Goal: Communication & Community: Share content

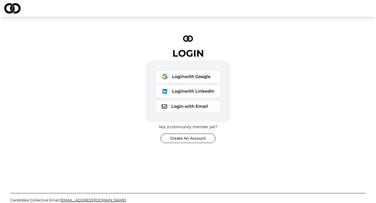
click at [198, 75] on button "Login with Google" at bounding box center [187, 76] width 63 height 11
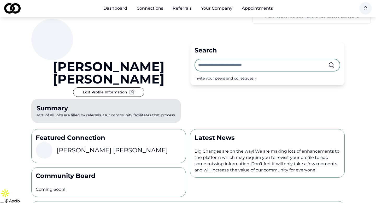
scroll to position [14, 0]
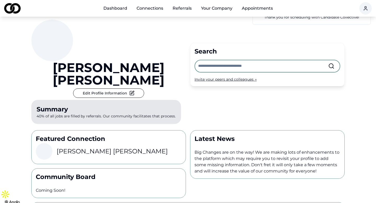
click at [122, 8] on link "Dashboard" at bounding box center [115, 8] width 32 height 10
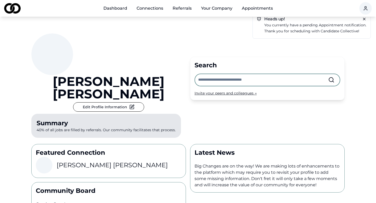
click at [148, 5] on link "Connections" at bounding box center [149, 8] width 35 height 10
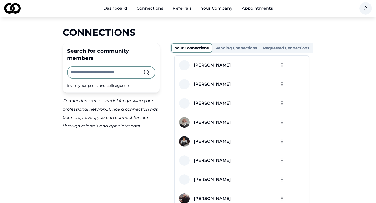
click at [282, 86] on html "Dashboard Connections Referrals Your Company Appointments Connections Search fo…" at bounding box center [188, 101] width 376 height 203
click at [103, 83] on div "Invite your peers and colleagues →" at bounding box center [111, 85] width 88 height 5
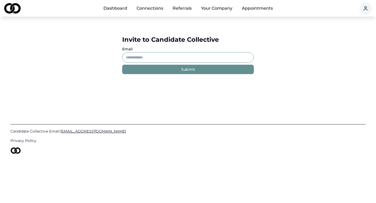
click at [136, 59] on input "Email" at bounding box center [188, 57] width 132 height 10
paste input "**********"
click at [137, 57] on input "**********" at bounding box center [188, 57] width 132 height 10
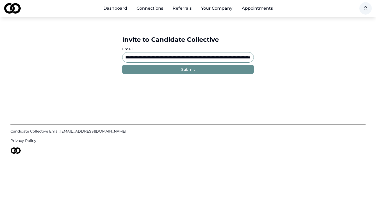
click at [332, 39] on div "**********" at bounding box center [188, 55] width 376 height 76
click at [204, 88] on div "**********" at bounding box center [188, 55] width 376 height 76
drag, startPoint x: 203, startPoint y: 56, endPoint x: 312, endPoint y: 73, distance: 110.3
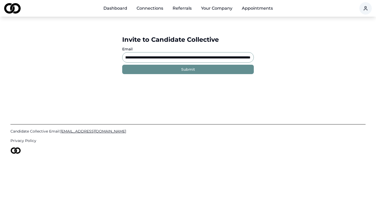
click at [312, 73] on div "**********" at bounding box center [188, 55] width 376 height 76
type input "*"
click at [117, 9] on link "Dashboard" at bounding box center [115, 8] width 32 height 10
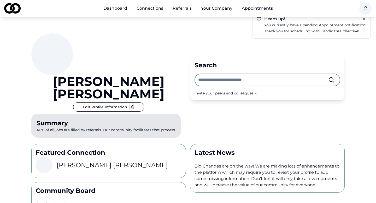
click at [204, 74] on input "text" at bounding box center [263, 79] width 130 height 11
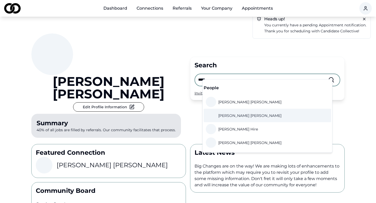
type input "*****"
click at [222, 112] on link "Kathy Tran" at bounding box center [245, 115] width 78 height 10
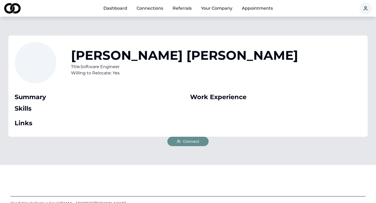
click at [184, 142] on span "Connect" at bounding box center [191, 141] width 16 height 5
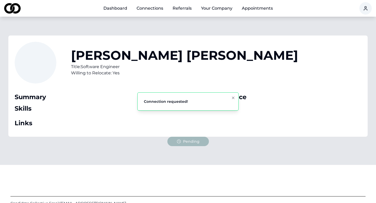
click at [121, 8] on link "Dashboard" at bounding box center [115, 8] width 32 height 10
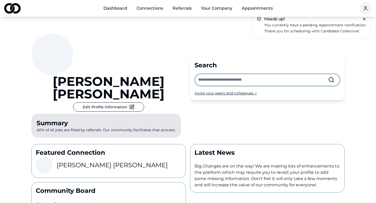
click at [203, 77] on input "text" at bounding box center [263, 79] width 130 height 11
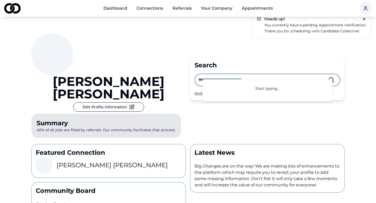
click at [197, 91] on div "Invite your peers and colleagues →" at bounding box center [267, 93] width 146 height 5
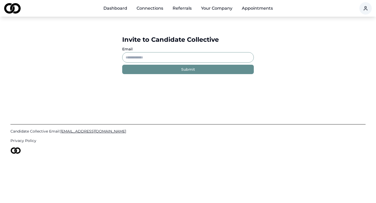
click at [176, 58] on input "Email" at bounding box center [188, 57] width 132 height 10
paste input "**********"
type input "**********"
click at [165, 72] on button "Submit" at bounding box center [188, 69] width 132 height 9
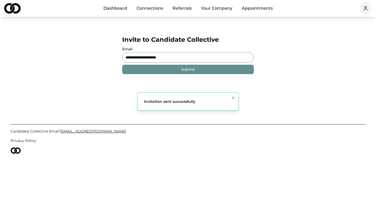
click at [118, 8] on link "Dashboard" at bounding box center [115, 8] width 32 height 10
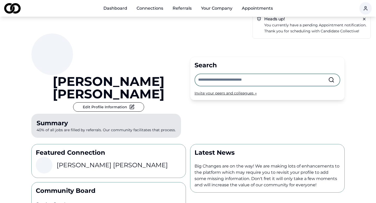
click at [219, 91] on div "Invite your peers and colleagues →" at bounding box center [267, 93] width 146 height 5
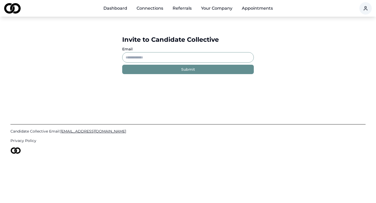
click at [193, 57] on input "Email" at bounding box center [188, 57] width 132 height 10
paste input "**********"
type input "**********"
click at [195, 72] on button "Submit" at bounding box center [188, 69] width 132 height 9
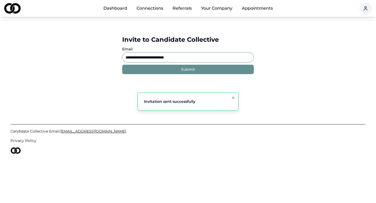
click at [123, 9] on link "Dashboard" at bounding box center [115, 8] width 32 height 10
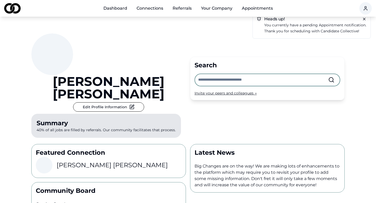
click at [143, 8] on link "Connections" at bounding box center [149, 8] width 35 height 10
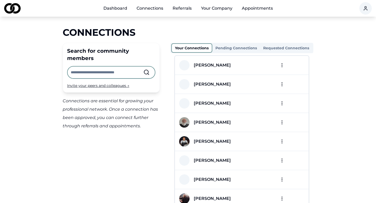
click at [105, 67] on input "text" at bounding box center [107, 72] width 73 height 11
type input "********"
click at [109, 83] on div "Invite your peers and colleagues →" at bounding box center [111, 85] width 88 height 5
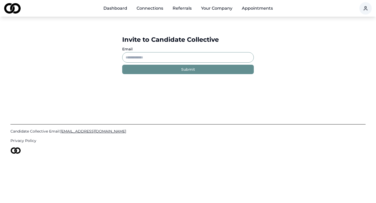
click at [134, 56] on input "Email" at bounding box center [188, 57] width 132 height 10
paste input "**********"
click at [168, 73] on button "Submit" at bounding box center [188, 69] width 132 height 9
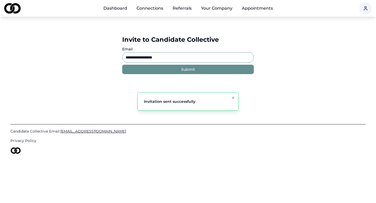
drag, startPoint x: 171, startPoint y: 57, endPoint x: 99, endPoint y: 48, distance: 72.5
click at [99, 48] on div "**********" at bounding box center [188, 55] width 376 height 76
click at [168, 71] on button "Submit" at bounding box center [188, 69] width 132 height 9
click at [141, 58] on input "**********" at bounding box center [188, 57] width 132 height 10
drag, startPoint x: 165, startPoint y: 59, endPoint x: 110, endPoint y: 41, distance: 57.9
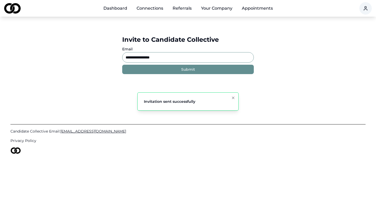
click at [110, 40] on div "**********" at bounding box center [188, 54] width 157 height 55
paste input "*"
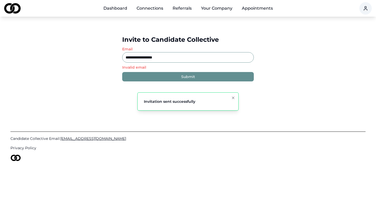
click at [130, 57] on input "**********" at bounding box center [188, 57] width 132 height 10
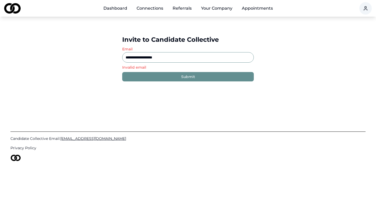
click at [129, 58] on input "**********" at bounding box center [188, 57] width 132 height 10
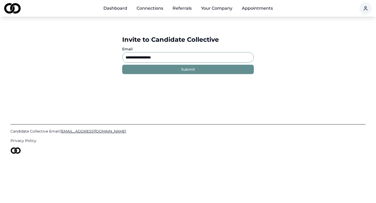
type input "**********"
click at [162, 66] on button "Submit" at bounding box center [188, 69] width 132 height 9
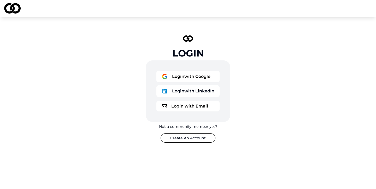
click at [188, 78] on button "Login with Google" at bounding box center [187, 76] width 63 height 11
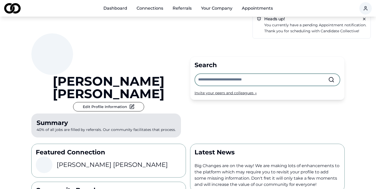
click at [205, 74] on input "text" at bounding box center [263, 79] width 130 height 11
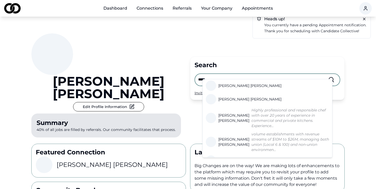
scroll to position [59, 0]
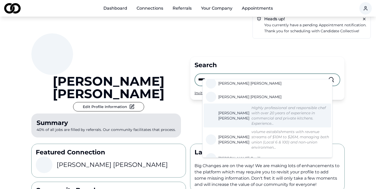
type input "*****"
click at [228, 112] on span "Peter Lipson" at bounding box center [233, 116] width 31 height 10
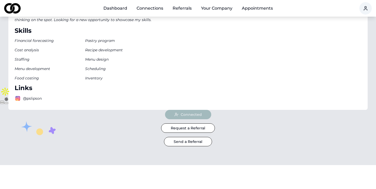
scroll to position [103, 0]
click at [152, 10] on link "Connections" at bounding box center [149, 8] width 35 height 10
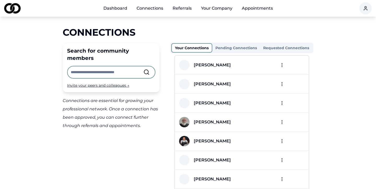
click at [89, 68] on input "text" at bounding box center [107, 72] width 73 height 11
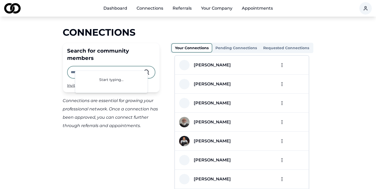
click at [67, 75] on div "Search for community members Invite your peers and colleagues →" at bounding box center [111, 68] width 97 height 50
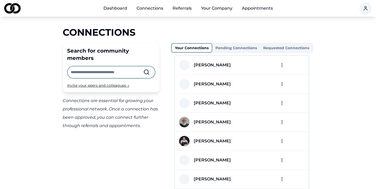
click at [83, 83] on div "Invite your peers and colleagues →" at bounding box center [111, 85] width 88 height 5
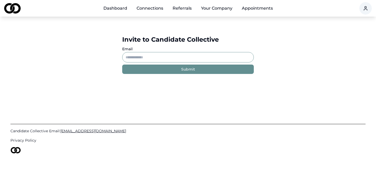
click at [135, 61] on input "Email" at bounding box center [188, 57] width 132 height 10
click at [146, 9] on link "Connections" at bounding box center [149, 8] width 35 height 10
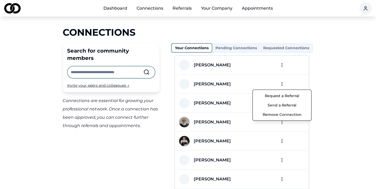
click at [282, 85] on html "Dashboard Connections Referrals Your Company Appointments Connections Search fo…" at bounding box center [188, 94] width 376 height 189
click at [281, 109] on button "Send a Referral" at bounding box center [282, 105] width 56 height 9
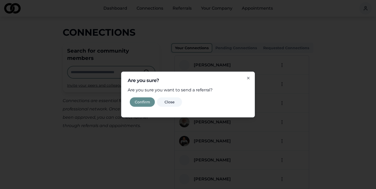
click at [145, 104] on button "Confirm" at bounding box center [142, 102] width 25 height 9
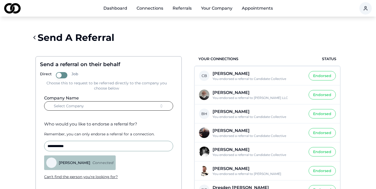
click at [145, 104] on button "Select Company" at bounding box center [108, 106] width 129 height 9
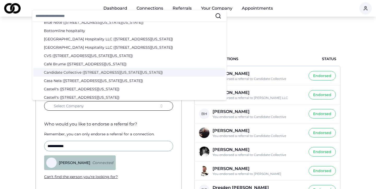
scroll to position [109, 0]
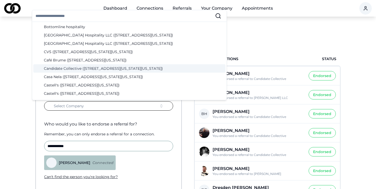
click at [88, 70] on div "Candidate Collective (12 West 44th Street, New York, New York)" at bounding box center [129, 68] width 192 height 8
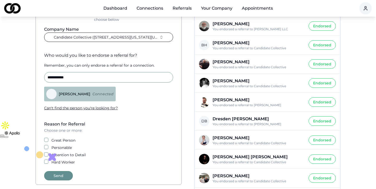
scroll to position [75, 0]
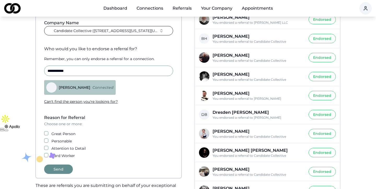
click at [46, 130] on div "Reason for Referral Choose one or more: Great Person Personable Attention to De…" at bounding box center [108, 137] width 137 height 44
click at [46, 131] on div "Reason for Referral Choose one or more: Great Person Personable Attention to De…" at bounding box center [108, 137] width 137 height 44
click at [46, 134] on button "Great Person" at bounding box center [46, 134] width 4 height 4
click at [46, 138] on div "Reason for Referral Choose one or more: Great Person Personable Attention to De…" at bounding box center [108, 137] width 137 height 44
click at [46, 140] on button "Personable" at bounding box center [46, 141] width 4 height 4
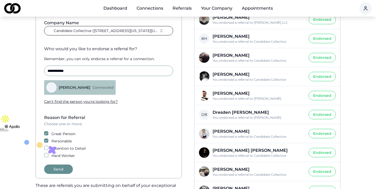
click at [47, 150] on button "Attention to Detail" at bounding box center [46, 148] width 4 height 4
click at [46, 157] on button "Hard Worker" at bounding box center [46, 155] width 4 height 4
click at [65, 170] on button "Send" at bounding box center [58, 169] width 29 height 9
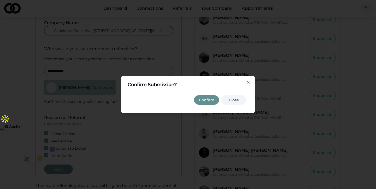
click at [209, 98] on button "Confirm" at bounding box center [206, 100] width 25 height 9
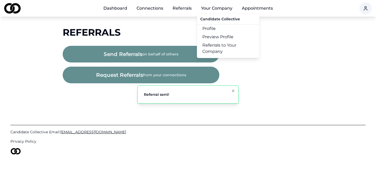
click at [211, 11] on button "Your Company" at bounding box center [217, 8] width 40 height 10
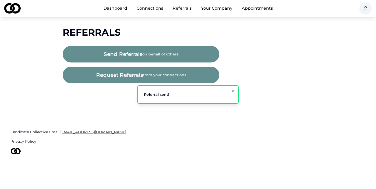
click at [213, 9] on button "Your Company" at bounding box center [217, 8] width 40 height 10
click at [223, 9] on button "Your Company" at bounding box center [217, 8] width 40 height 10
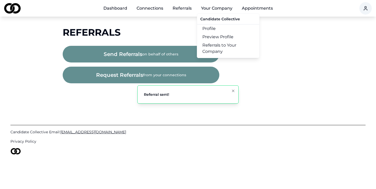
click at [220, 45] on link "Referrals to Your Company" at bounding box center [228, 48] width 62 height 15
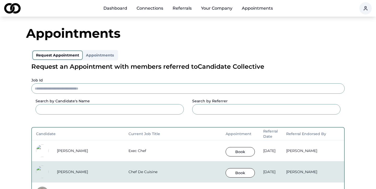
click at [225, 152] on button "Book" at bounding box center [239, 151] width 29 height 9
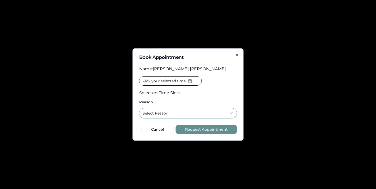
click at [216, 111] on button "Select Reason" at bounding box center [188, 113] width 98 height 10
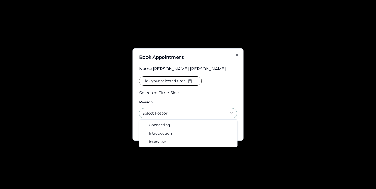
select select "*********"
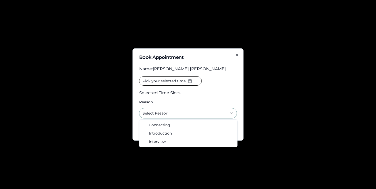
select select "*********"
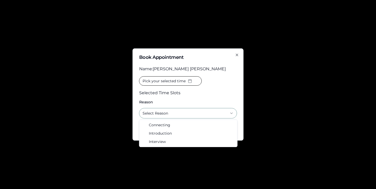
select select "*********"
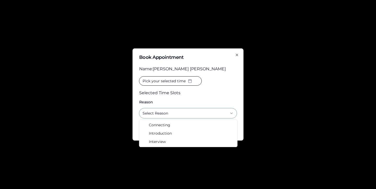
select select "*********"
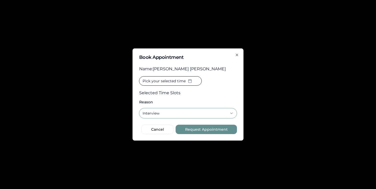
click at [180, 82] on span "Pick your selected time" at bounding box center [163, 81] width 43 height 5
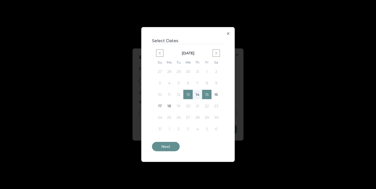
click at [229, 32] on icon "button" at bounding box center [228, 34] width 4 height 4
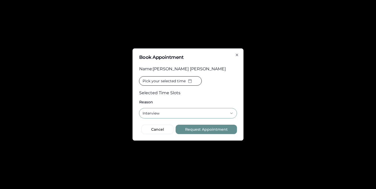
click at [236, 55] on icon "button" at bounding box center [237, 55] width 2 height 2
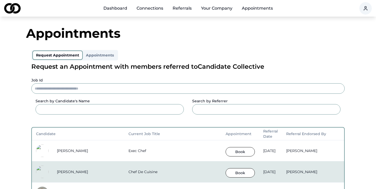
click at [120, 13] on link "Dashboard" at bounding box center [115, 8] width 32 height 10
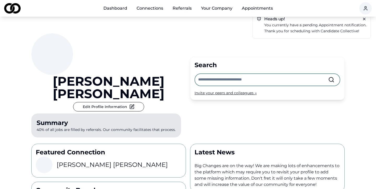
click at [139, 9] on link "Connections" at bounding box center [149, 8] width 35 height 10
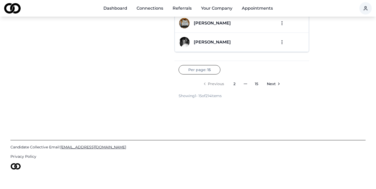
scroll to position [295, 0]
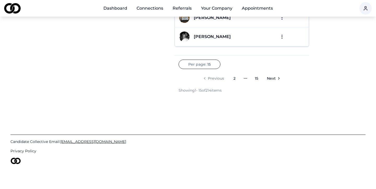
click at [272, 78] on span "Next" at bounding box center [271, 78] width 9 height 5
click at [272, 78] on link "Next" at bounding box center [278, 78] width 21 height 10
click at [272, 78] on link "15" at bounding box center [268, 78] width 10 height 10
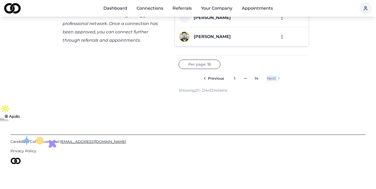
click at [272, 78] on li "Next" at bounding box center [273, 78] width 21 height 10
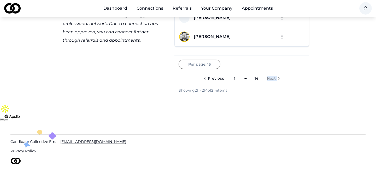
click at [272, 78] on li "Next" at bounding box center [273, 78] width 21 height 10
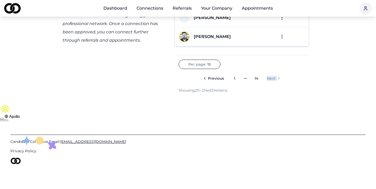
scroll to position [0, 0]
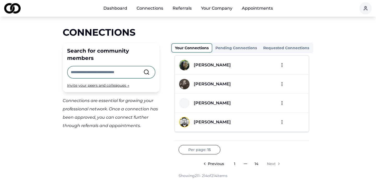
click at [207, 164] on link "Previous" at bounding box center [214, 164] width 28 height 10
click at [207, 164] on span "Previous" at bounding box center [210, 164] width 16 height 5
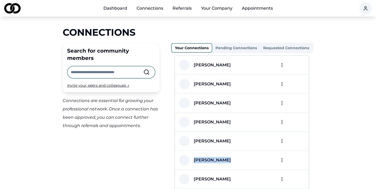
click at [207, 164] on div "Clementine Mallet" at bounding box center [225, 160] width 92 height 10
click at [207, 164] on div "Suzanne Daniels" at bounding box center [225, 160] width 92 height 10
click at [111, 8] on link "Dashboard" at bounding box center [115, 8] width 32 height 10
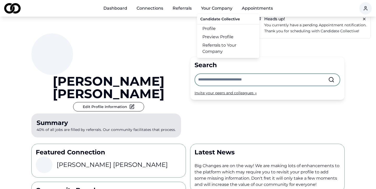
click at [214, 29] on link "Profile" at bounding box center [228, 29] width 62 height 8
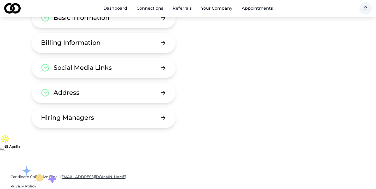
scroll to position [91, 0]
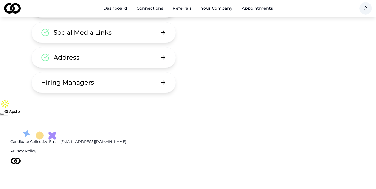
click at [133, 87] on button "Hiring Managers" at bounding box center [103, 82] width 145 height 21
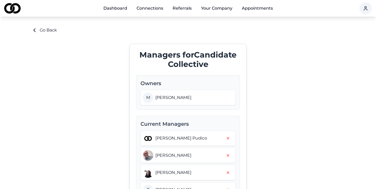
click at [115, 9] on link "Dashboard" at bounding box center [115, 8] width 32 height 10
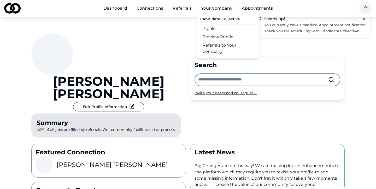
click at [222, 50] on link "Referrals to Your Company" at bounding box center [228, 48] width 62 height 15
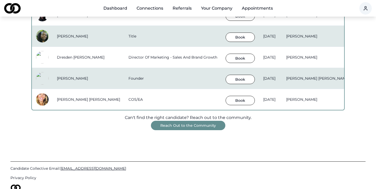
scroll to position [459, 0]
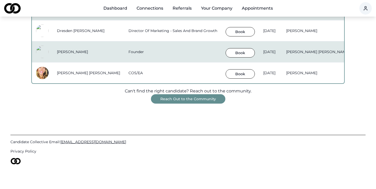
click at [188, 100] on button "Reach Out to the Community" at bounding box center [188, 98] width 74 height 9
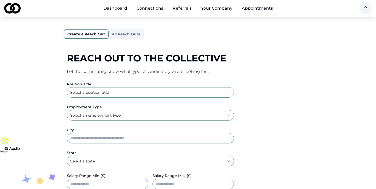
scroll to position [57, 0]
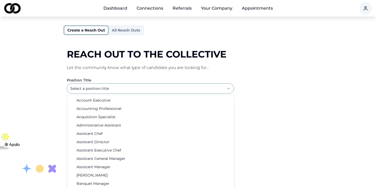
click at [162, 91] on html "**********" at bounding box center [188, 37] width 376 height 189
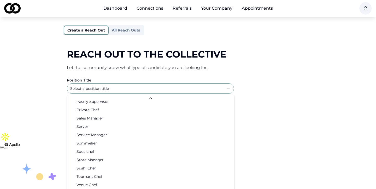
scroll to position [844, 0]
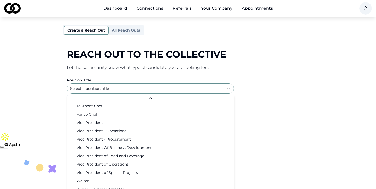
click at [267, 132] on html "**********" at bounding box center [188, 37] width 376 height 189
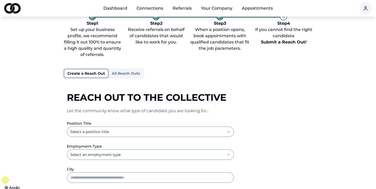
scroll to position [13, 0]
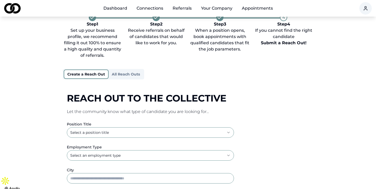
click at [127, 76] on button "All Reach Outs" at bounding box center [126, 74] width 34 height 8
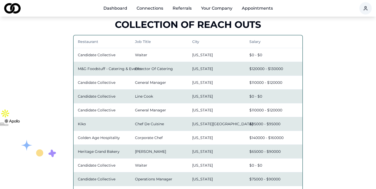
scroll to position [71, 0]
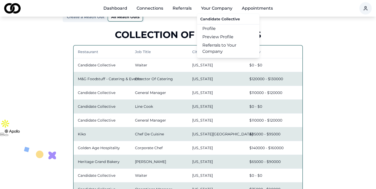
click at [210, 9] on button "Your Company" at bounding box center [217, 8] width 40 height 10
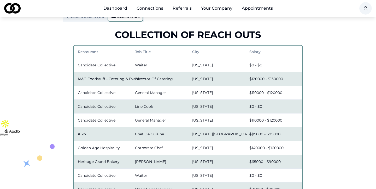
click at [210, 9] on button "Your Company" at bounding box center [217, 8] width 40 height 10
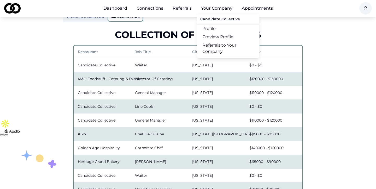
click at [212, 50] on link "Referrals to Your Company" at bounding box center [228, 48] width 62 height 15
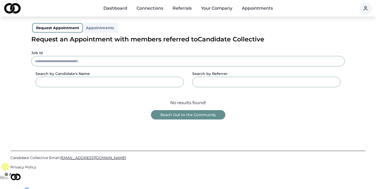
scroll to position [44, 0]
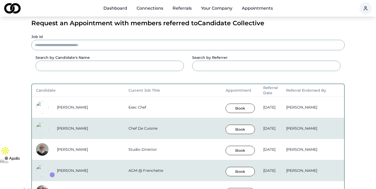
click at [119, 9] on link "Dashboard" at bounding box center [115, 8] width 32 height 10
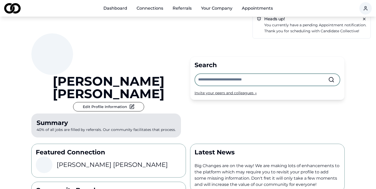
click at [307, 28] on p "Thank you for scheduling with Candidate Collective!" at bounding box center [315, 31] width 102 height 6
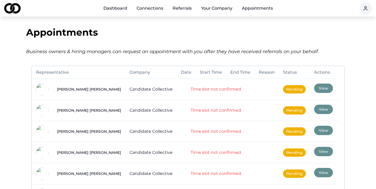
click at [122, 8] on link "Dashboard" at bounding box center [115, 8] width 32 height 10
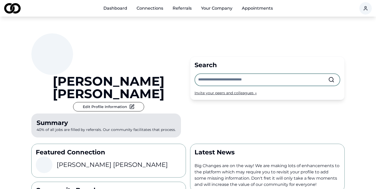
click at [148, 10] on link "Connections" at bounding box center [149, 8] width 35 height 10
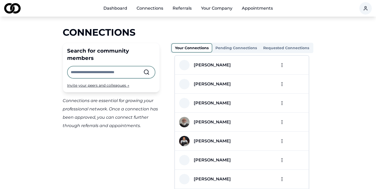
click at [181, 9] on link "Referrals" at bounding box center [181, 8] width 27 height 10
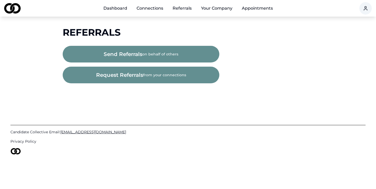
click at [215, 9] on button "Your Company" at bounding box center [217, 8] width 40 height 10
click at [120, 8] on link "Dashboard" at bounding box center [115, 8] width 32 height 10
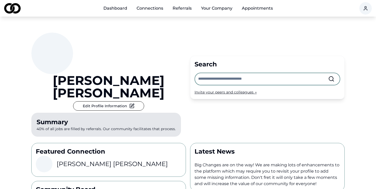
scroll to position [1, 0]
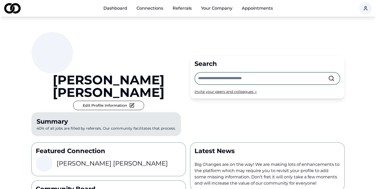
click at [207, 74] on input "text" at bounding box center [263, 78] width 130 height 11
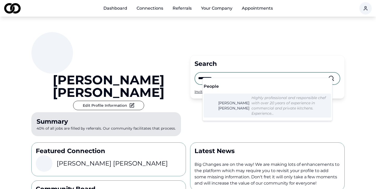
type input "**********"
click at [251, 104] on em "Highly professional and responsible chef with over 20 years of experience in co…" at bounding box center [288, 106] width 74 height 20
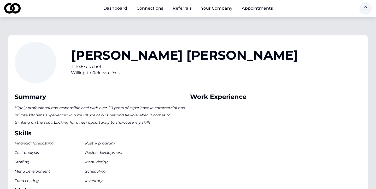
click at [145, 7] on link "Connections" at bounding box center [149, 8] width 35 height 10
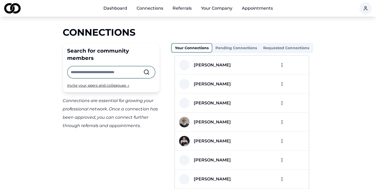
click at [118, 9] on link "Dashboard" at bounding box center [115, 8] width 32 height 10
